Goal: Information Seeking & Learning: Learn about a topic

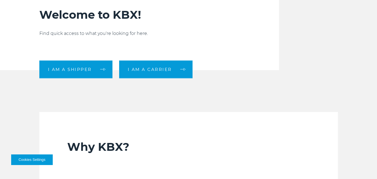
scroll to position [167, 0]
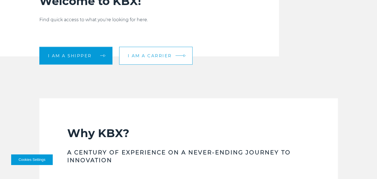
click at [164, 59] on link "I am a carrier" at bounding box center [155, 56] width 73 height 18
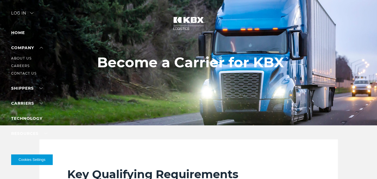
click at [27, 55] on ul "About Us Careers Contact Us" at bounding box center [35, 63] width 49 height 25
click at [26, 57] on link "About Us" at bounding box center [21, 58] width 20 height 4
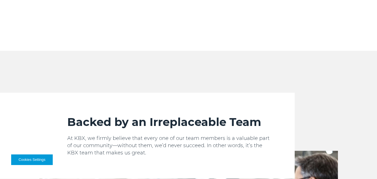
scroll to position [474, 0]
